Goal: Check status: Check status

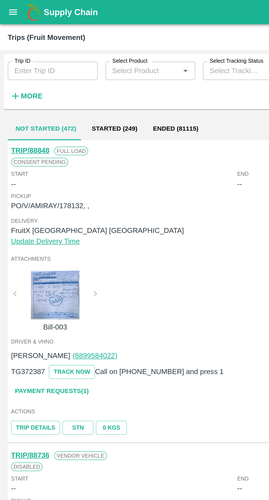
click at [31, 42] on input "Trip ID" at bounding box center [29, 40] width 51 height 10
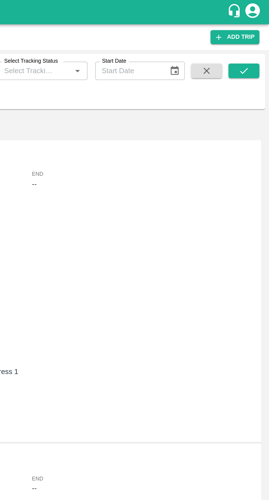
click at [259, 38] on button "submit" at bounding box center [255, 40] width 18 height 8
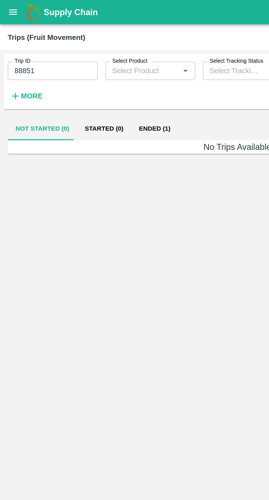
click at [86, 74] on button "Ended (1)" at bounding box center [87, 72] width 27 height 13
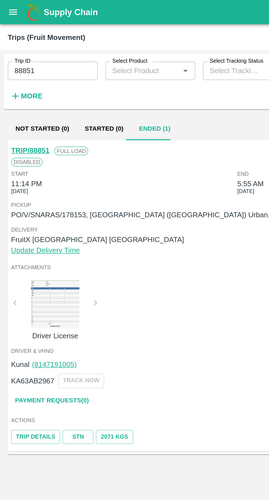
click at [29, 41] on input "88851" at bounding box center [29, 40] width 51 height 10
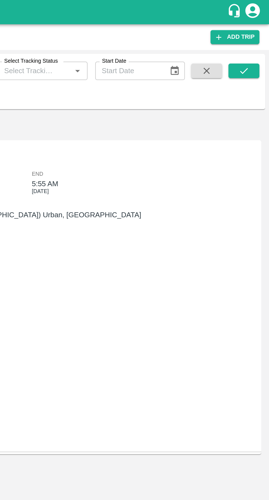
type input "88843"
click at [255, 39] on icon "submit" at bounding box center [255, 40] width 6 height 6
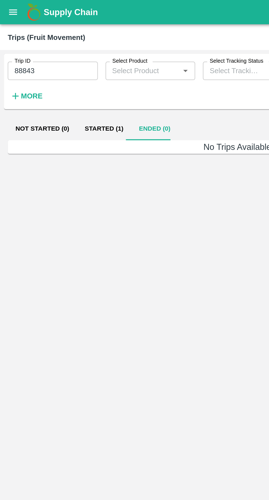
click at [54, 73] on button "Started (1)" at bounding box center [59, 72] width 31 height 13
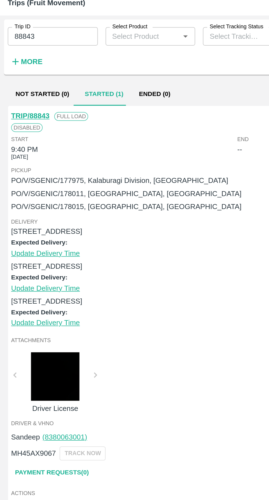
click at [22, 307] on link "Trip Details" at bounding box center [20, 308] width 28 height 8
